Goal: Information Seeking & Learning: Find specific page/section

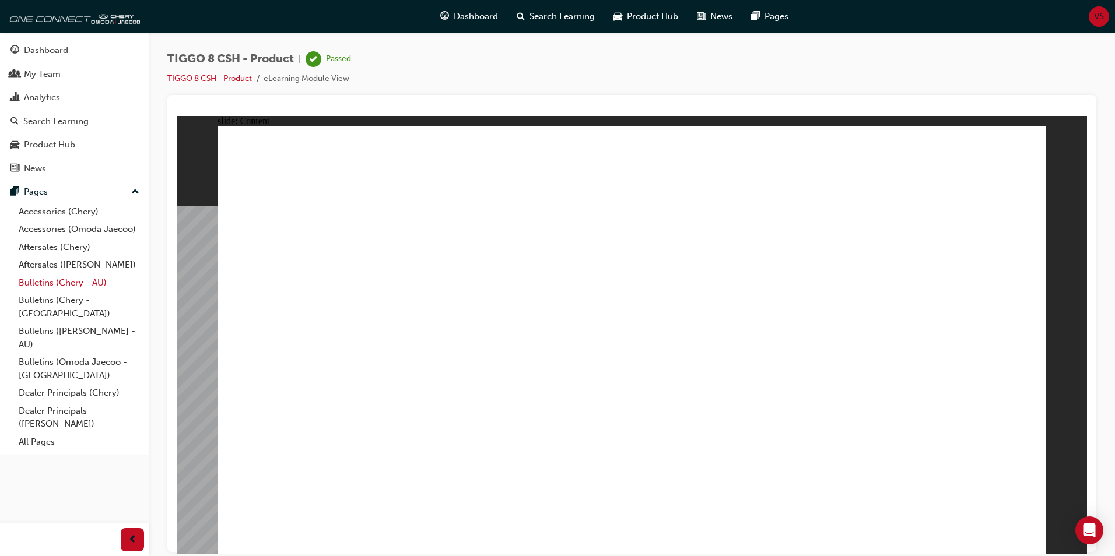
click at [48, 286] on link "Bulletins (Chery - AU)" at bounding box center [79, 283] width 130 height 18
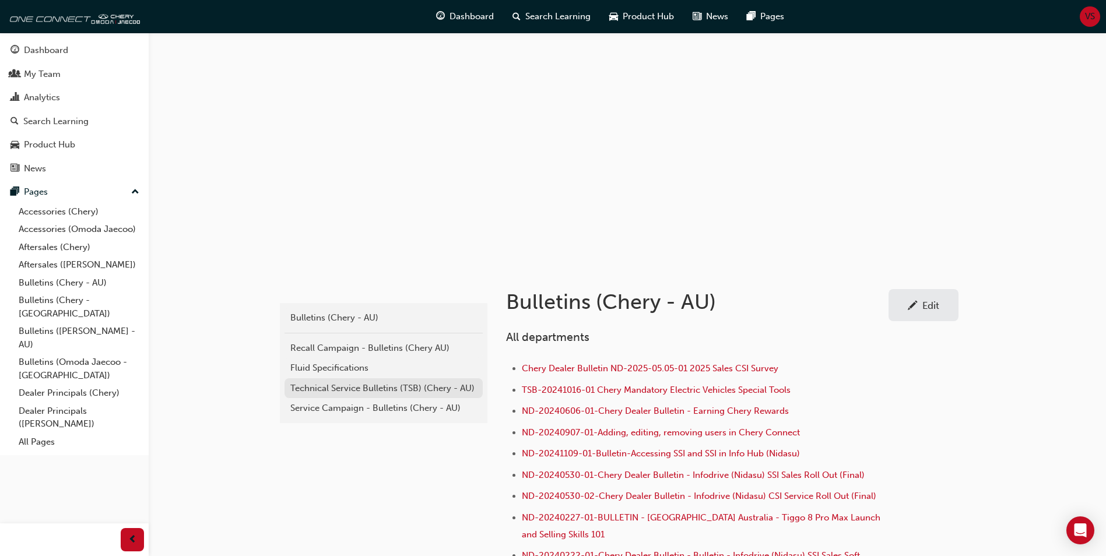
click at [332, 395] on link "Technical Service Bulletins (TSB) (Chery - AU)" at bounding box center [384, 389] width 198 height 20
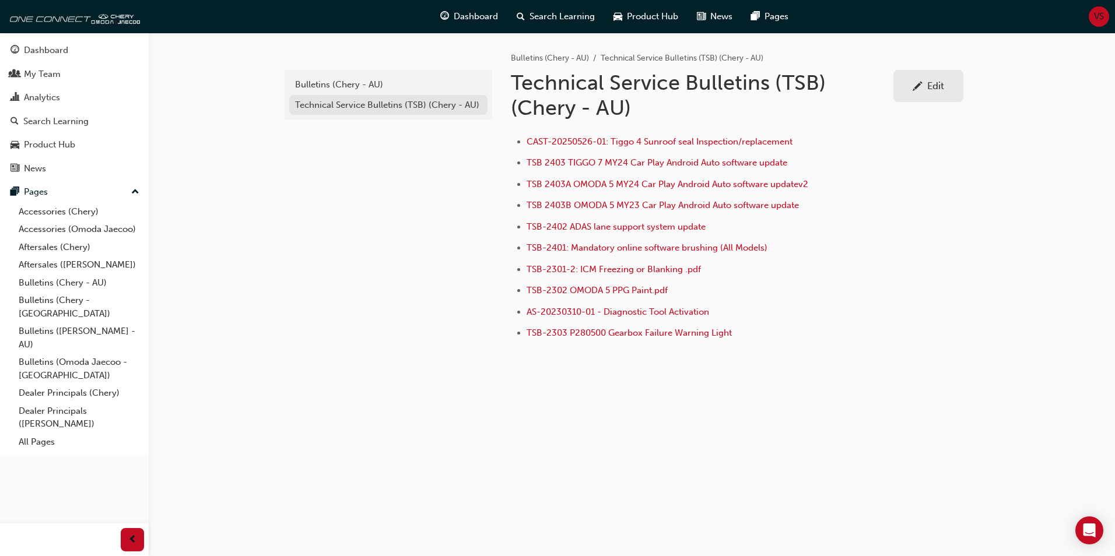
click at [342, 108] on div "Technical Service Bulletins (TSB) (Chery - AU)" at bounding box center [388, 105] width 187 height 13
click at [328, 83] on div "Bulletins (Chery - AU)" at bounding box center [388, 84] width 187 height 13
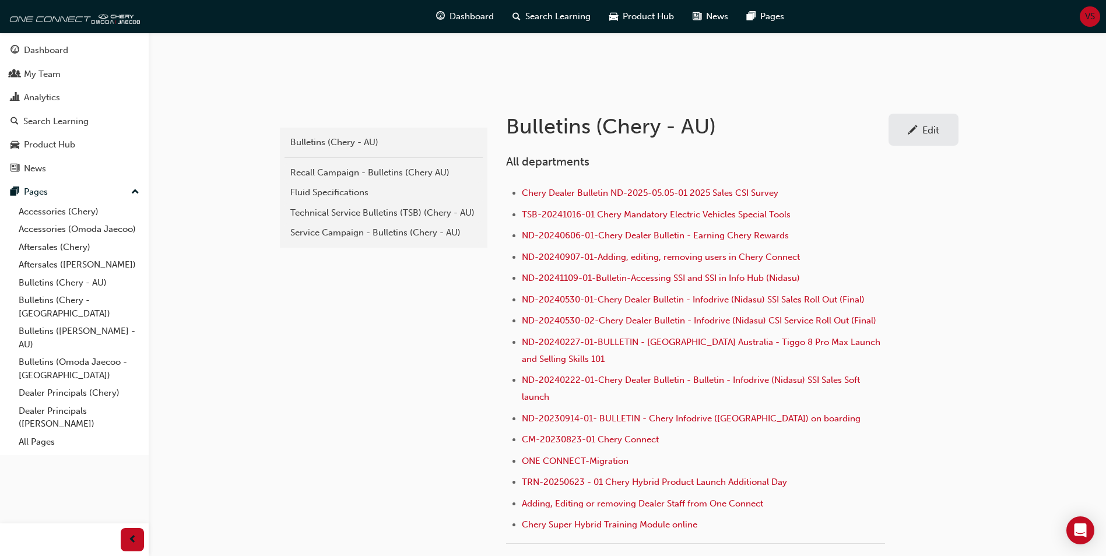
scroll to position [175, 0]
click at [346, 218] on div "Technical Service Bulletins (TSB) (Chery - AU)" at bounding box center [383, 213] width 187 height 13
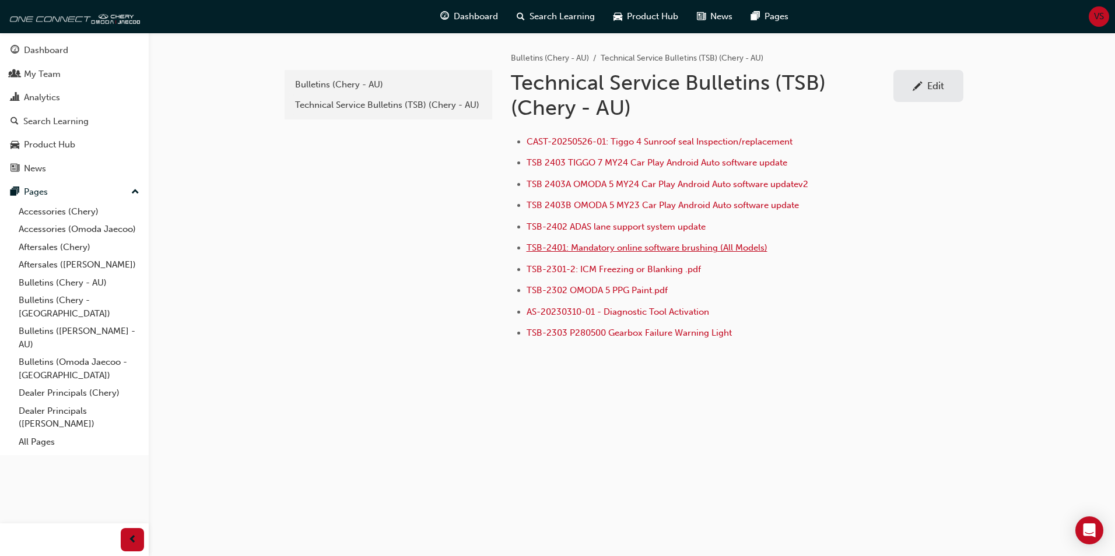
click at [633, 251] on span "TSB-2401: Mandatory online software brushing (All Models)" at bounding box center [647, 248] width 241 height 10
